Goal: Information Seeking & Learning: Learn about a topic

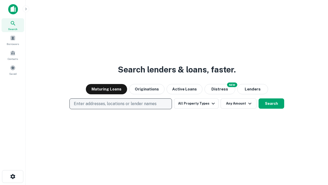
click at [121, 104] on p "Enter addresses, locations or lender names" at bounding box center [115, 104] width 83 height 6
type input "**********"
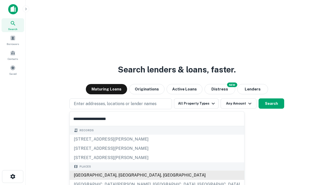
click at [123, 175] on div "Santa Monica, CA, USA" at bounding box center [157, 174] width 175 height 9
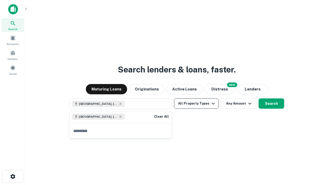
click at [196, 103] on button "All Property Types" at bounding box center [196, 103] width 45 height 10
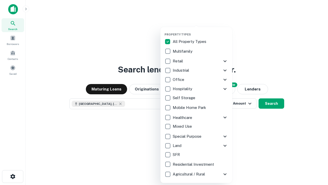
click at [201, 31] on button "button" at bounding box center [201, 31] width 72 height 0
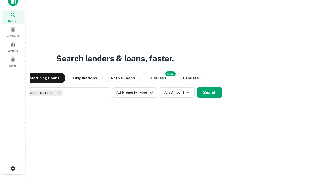
scroll to position [37, 145]
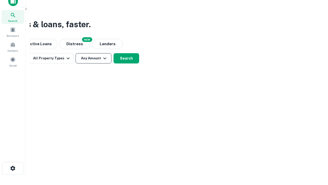
click at [94, 58] on button "Any Amount" at bounding box center [94, 58] width 36 height 10
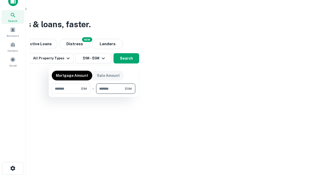
type input "*******"
click at [94, 94] on button "button" at bounding box center [94, 94] width 84 height 0
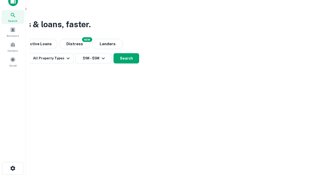
scroll to position [8, 0]
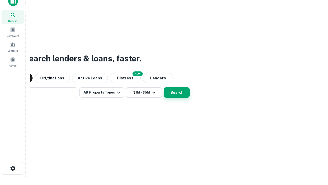
click at [164, 87] on button "Search" at bounding box center [177, 92] width 26 height 10
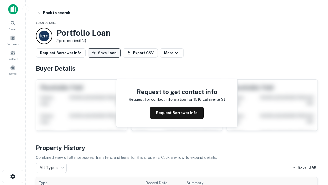
click at [104, 53] on button "Save Loan" at bounding box center [104, 52] width 33 height 9
click at [105, 53] on button "Loan Saved" at bounding box center [105, 52] width 35 height 9
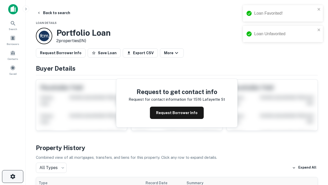
click at [13, 176] on icon "button" at bounding box center [13, 176] width 6 height 6
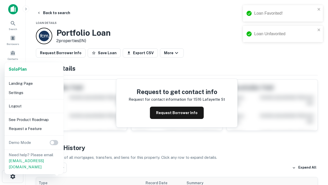
click at [34, 106] on li "Logout" at bounding box center [34, 105] width 55 height 9
